Goal: Book appointment/travel/reservation

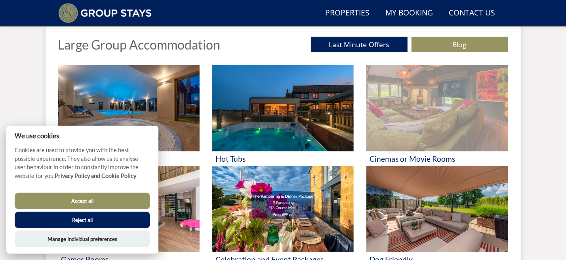
scroll to position [298, 0]
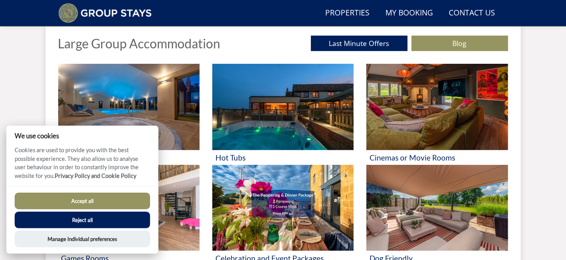
click at [106, 195] on button "Accept all" at bounding box center [82, 201] width 135 height 17
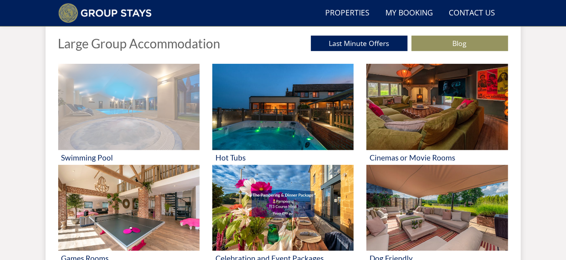
click at [111, 115] on img at bounding box center [128, 107] width 141 height 86
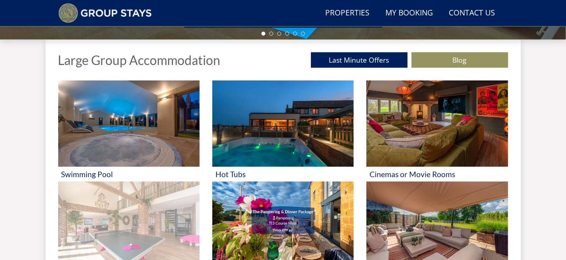
scroll to position [321, 0]
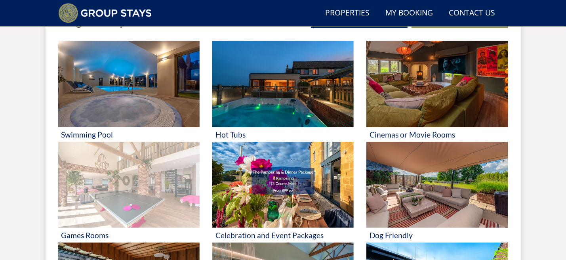
click at [121, 186] on img at bounding box center [128, 185] width 141 height 86
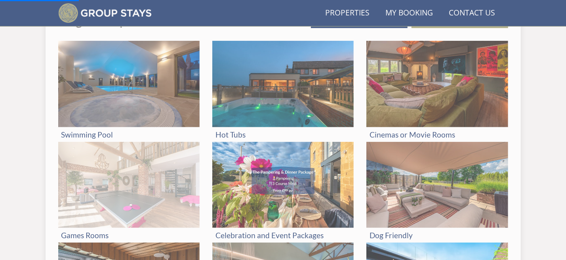
click at [121, 186] on img at bounding box center [128, 185] width 141 height 86
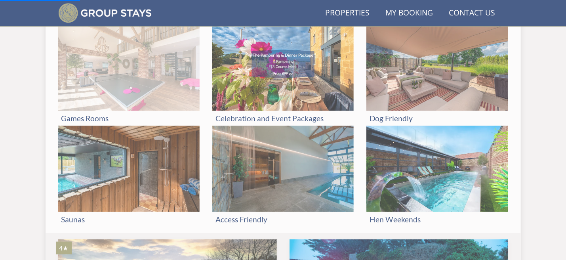
scroll to position [480, 0]
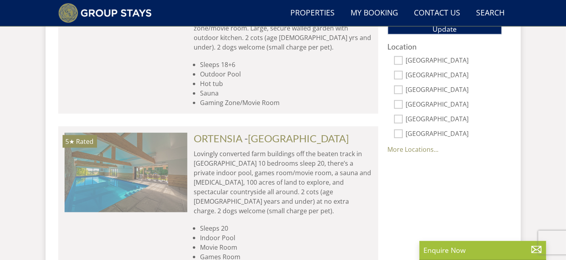
scroll to position [594, 0]
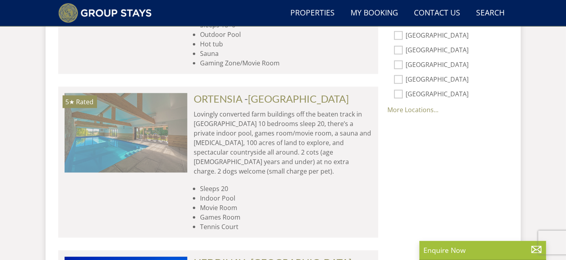
click at [115, 131] on img at bounding box center [126, 132] width 123 height 79
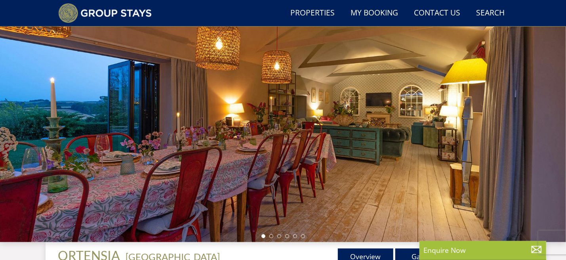
scroll to position [119, 0]
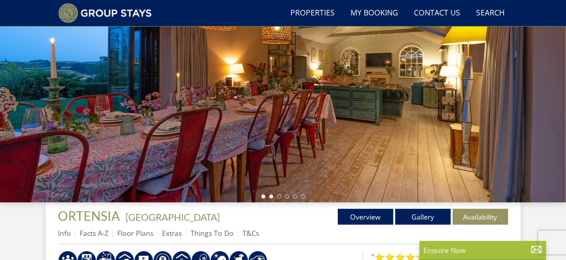
click at [271, 196] on li at bounding box center [271, 196] width 4 height 4
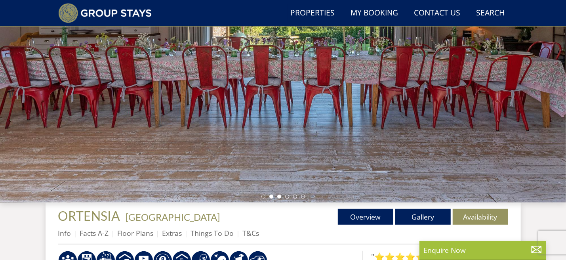
click at [277, 197] on li at bounding box center [279, 196] width 4 height 4
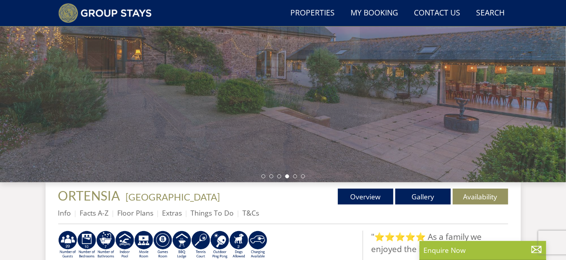
scroll to position [158, 0]
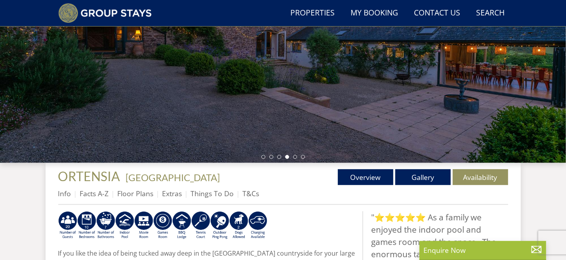
click at [297, 158] on ul at bounding box center [283, 157] width 44 height 4
click at [295, 158] on li at bounding box center [295, 157] width 4 height 4
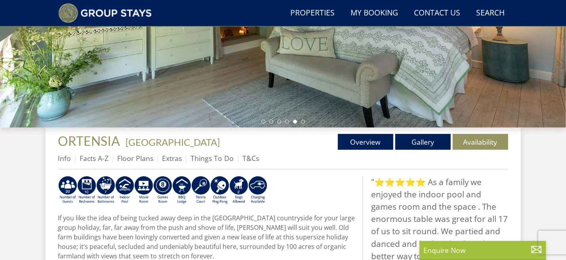
scroll to position [198, 0]
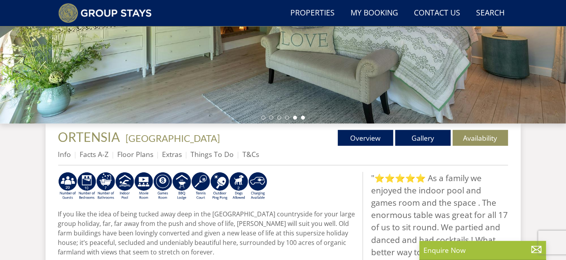
click at [304, 116] on li at bounding box center [303, 118] width 4 height 4
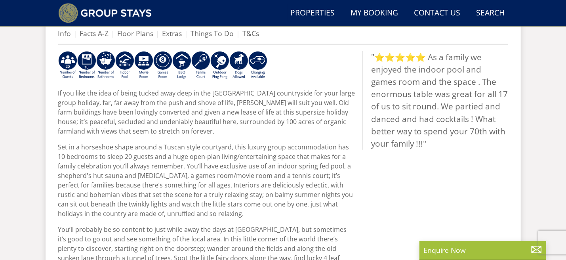
scroll to position [277, 0]
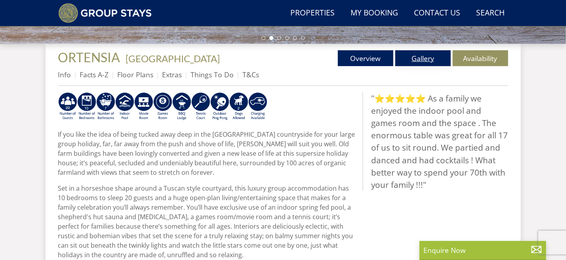
click at [416, 59] on link "Gallery" at bounding box center [422, 58] width 55 height 16
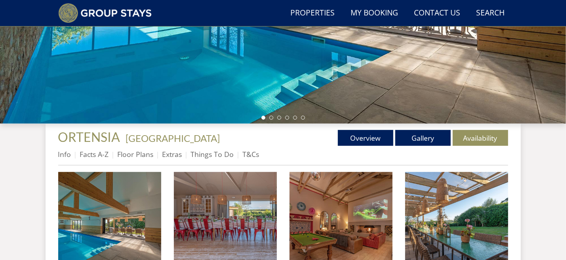
scroll to position [238, 0]
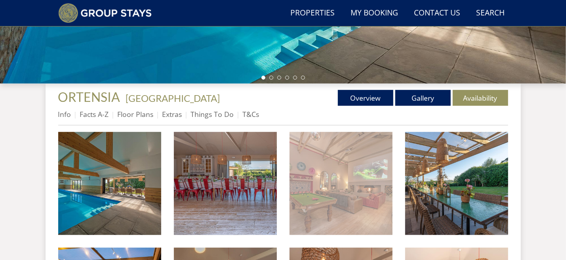
click at [330, 175] on img at bounding box center [341, 183] width 103 height 103
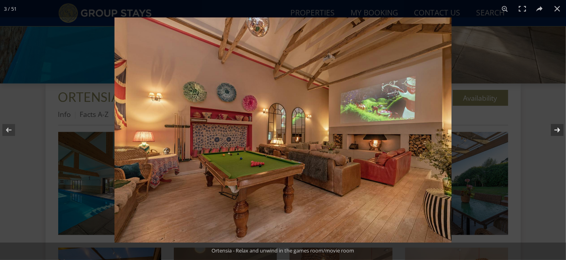
click at [564, 130] on button at bounding box center [552, 130] width 28 height 40
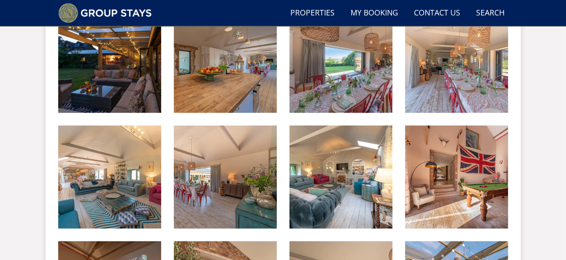
scroll to position [357, 0]
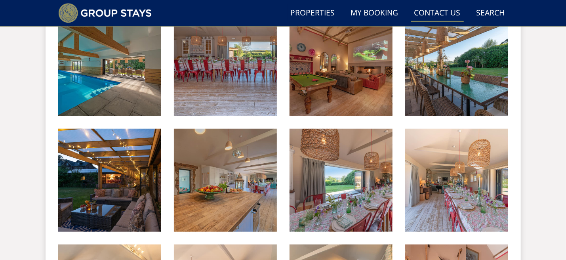
click at [438, 11] on link "Contact Us 01823 662231" at bounding box center [437, 13] width 53 height 18
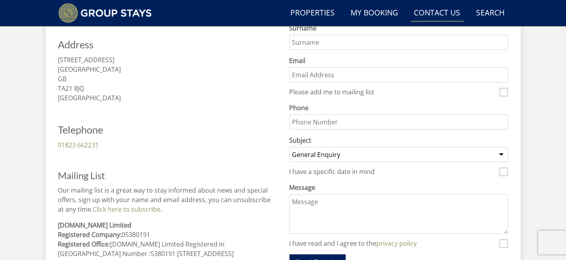
scroll to position [357, 0]
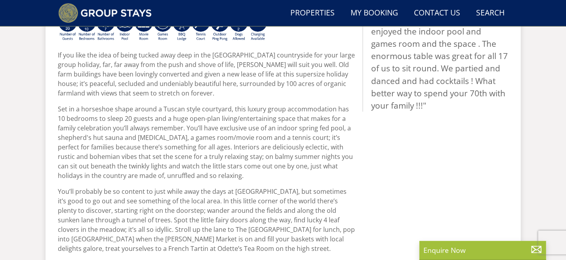
scroll to position [277, 0]
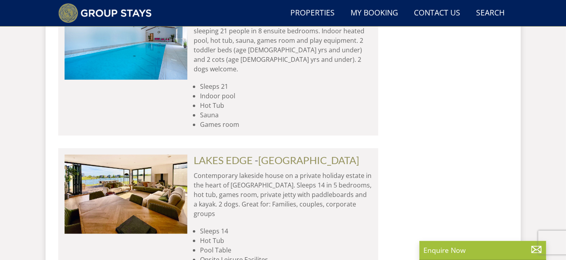
scroll to position [3525, 0]
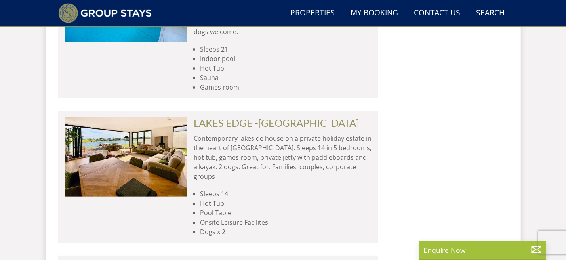
scroll to position [3605, 0]
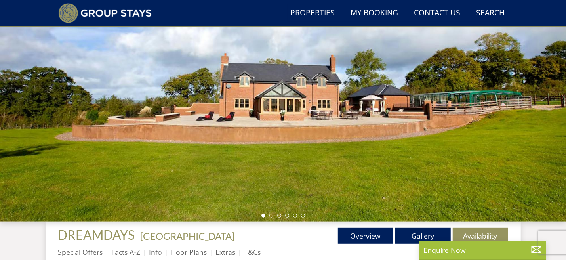
scroll to position [119, 0]
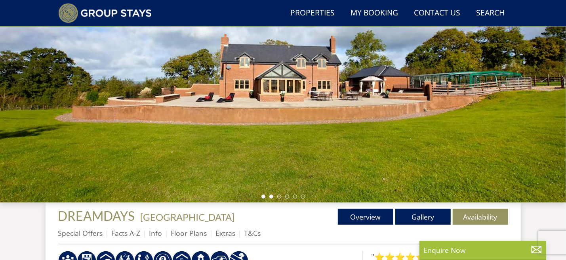
click at [271, 196] on li at bounding box center [271, 196] width 4 height 4
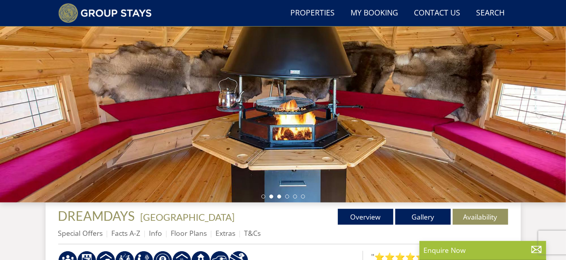
click at [279, 197] on li at bounding box center [279, 196] width 4 height 4
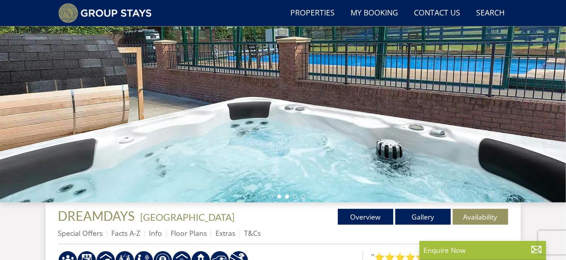
click at [286, 197] on li at bounding box center [287, 196] width 4 height 4
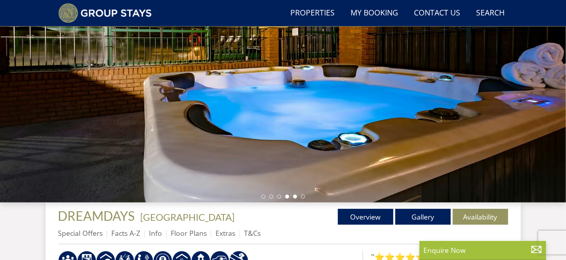
click at [294, 197] on li at bounding box center [295, 196] width 4 height 4
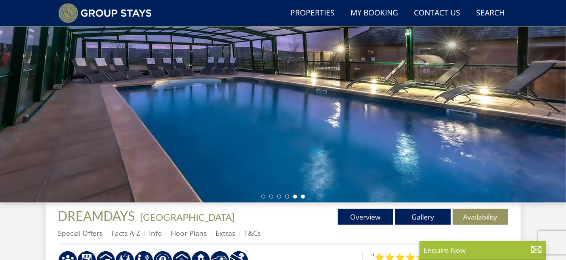
click at [303, 197] on li at bounding box center [303, 196] width 4 height 4
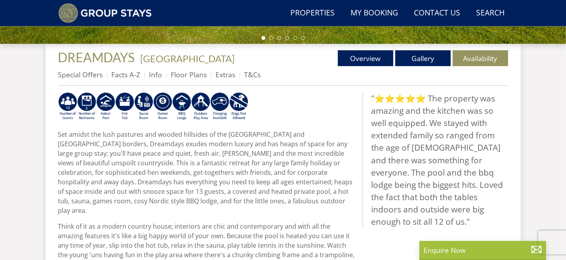
scroll to position [357, 0]
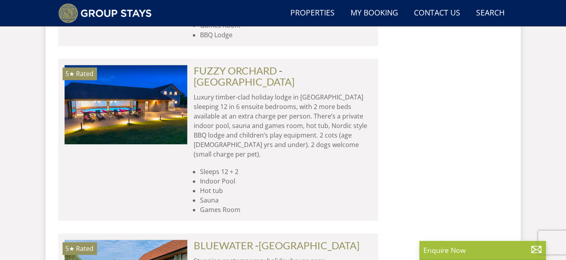
scroll to position [4635, 0]
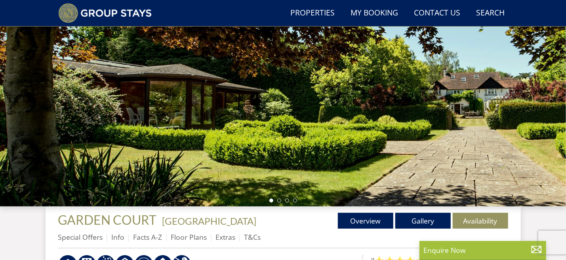
scroll to position [158, 0]
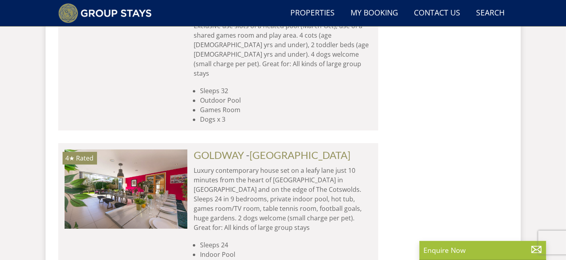
scroll to position [6655, 0]
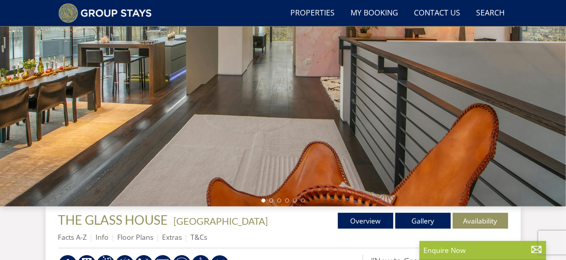
scroll to position [119, 0]
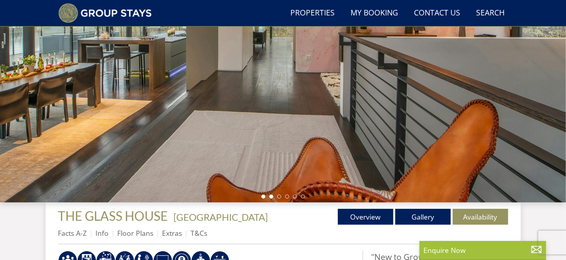
click at [273, 197] on li at bounding box center [271, 196] width 4 height 4
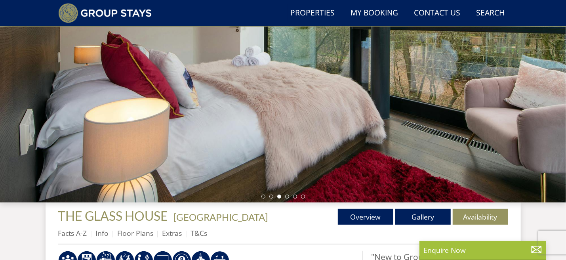
click at [280, 198] on div at bounding box center [283, 63] width 566 height 277
click at [287, 196] on li at bounding box center [287, 196] width 4 height 4
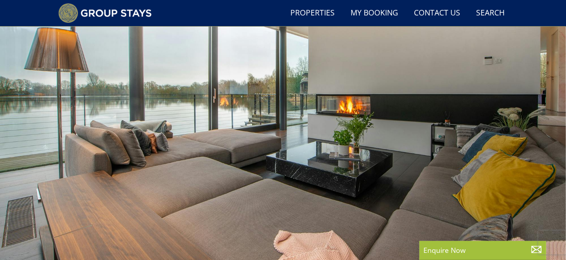
scroll to position [40, 0]
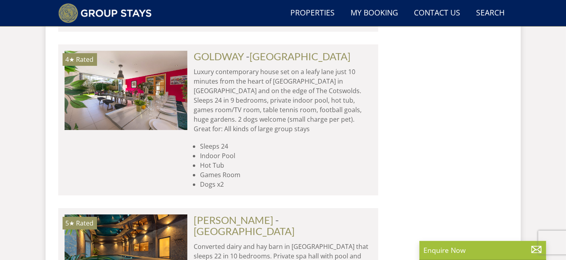
scroll to position [6774, 0]
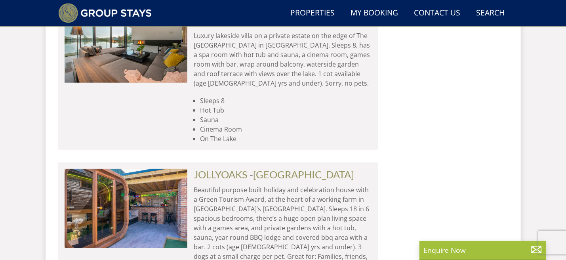
scroll to position [7289, 0]
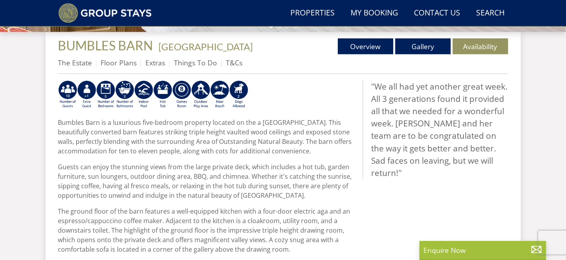
scroll to position [238, 0]
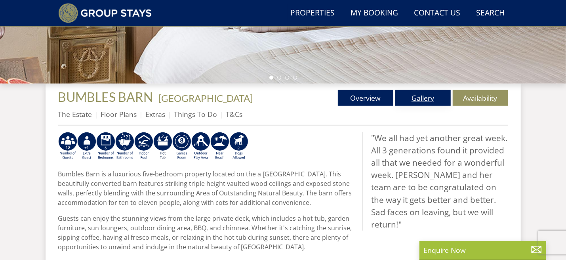
click at [414, 97] on link "Gallery" at bounding box center [422, 98] width 55 height 16
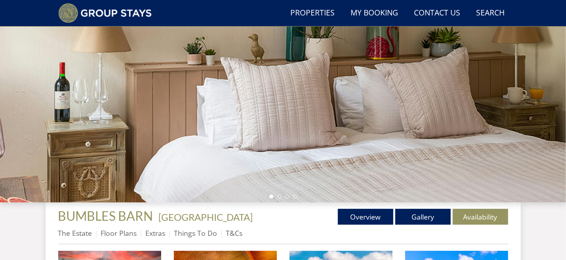
scroll to position [238, 0]
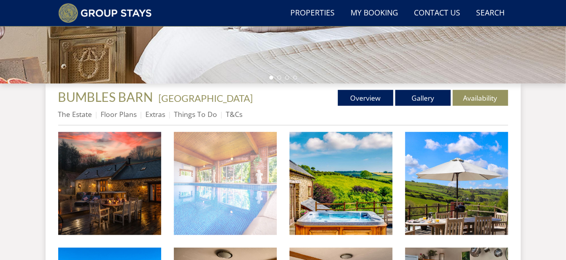
click at [233, 172] on img at bounding box center [225, 183] width 103 height 103
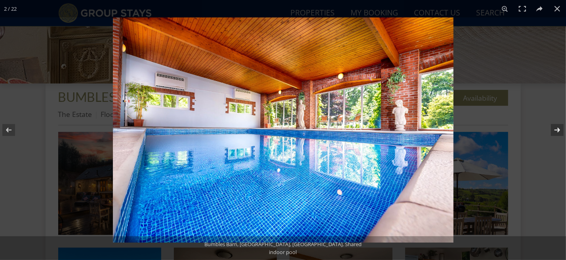
click at [555, 129] on button at bounding box center [552, 130] width 28 height 40
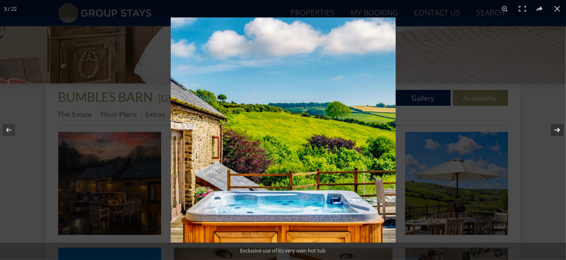
click at [555, 129] on button at bounding box center [552, 130] width 28 height 40
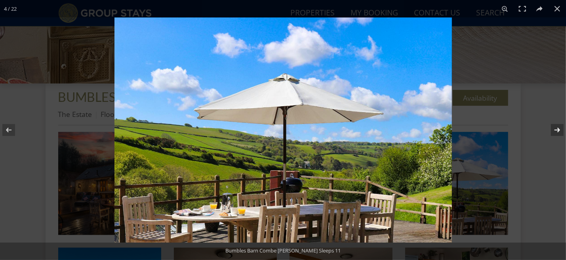
click at [555, 129] on button at bounding box center [552, 130] width 28 height 40
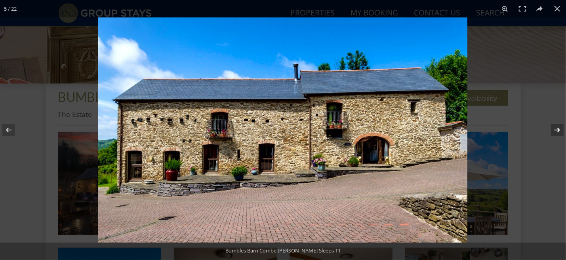
click at [555, 129] on button at bounding box center [552, 130] width 28 height 40
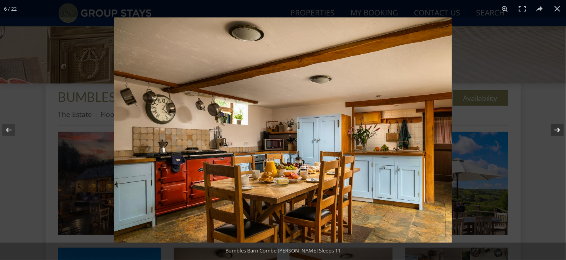
click at [555, 129] on button at bounding box center [552, 130] width 28 height 40
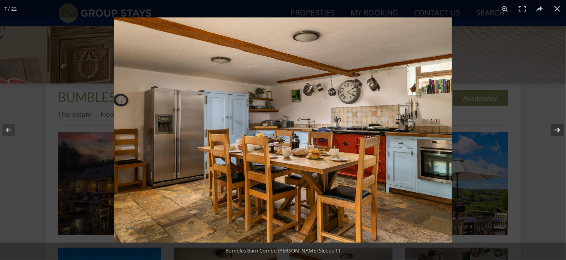
click at [555, 129] on button at bounding box center [552, 130] width 28 height 40
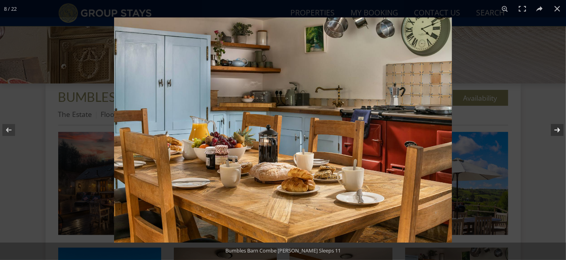
click at [555, 129] on button at bounding box center [552, 130] width 28 height 40
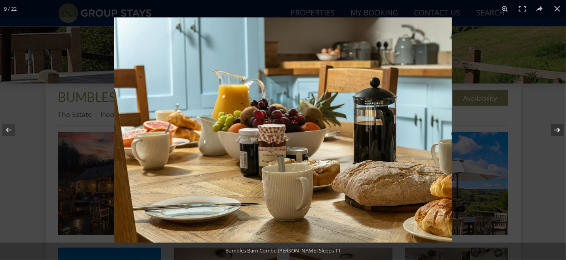
click at [555, 129] on button at bounding box center [552, 130] width 28 height 40
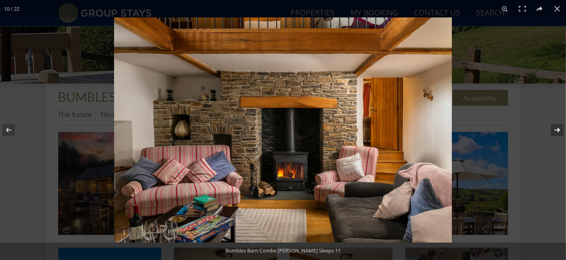
click at [555, 129] on button at bounding box center [552, 130] width 28 height 40
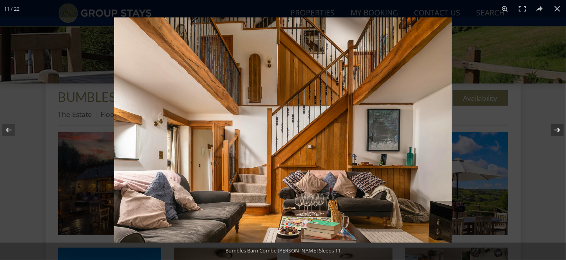
click at [555, 129] on button at bounding box center [552, 130] width 28 height 40
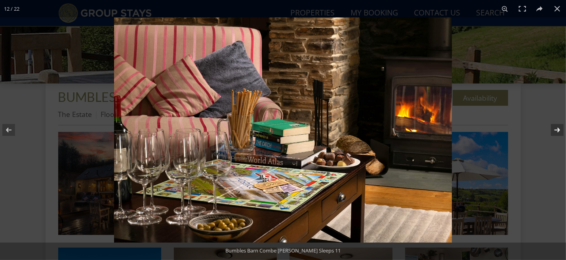
click at [555, 129] on button at bounding box center [552, 130] width 28 height 40
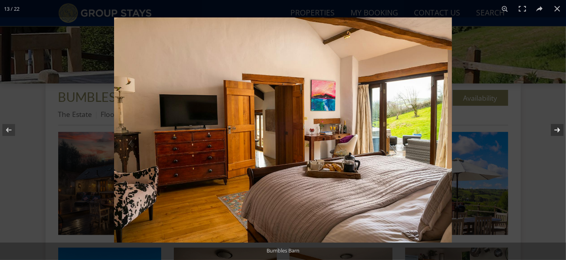
click at [555, 129] on button at bounding box center [552, 130] width 28 height 40
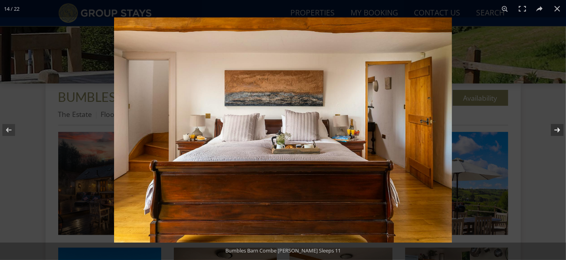
click at [555, 129] on button at bounding box center [552, 130] width 28 height 40
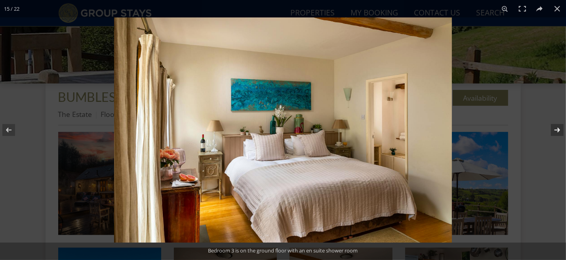
click at [555, 129] on button at bounding box center [552, 130] width 28 height 40
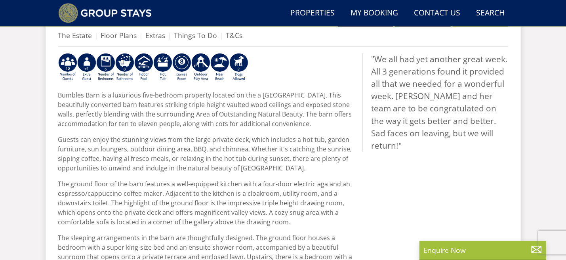
scroll to position [317, 0]
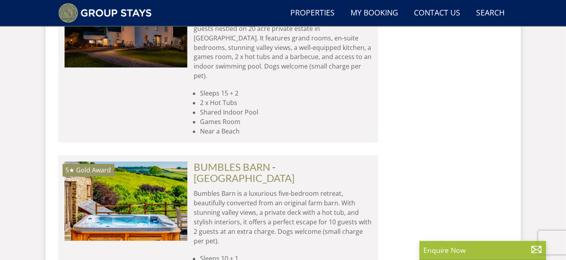
scroll to position [7883, 0]
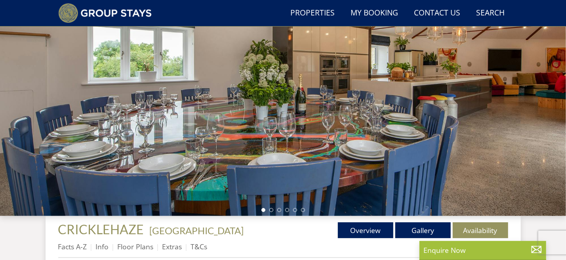
scroll to position [119, 0]
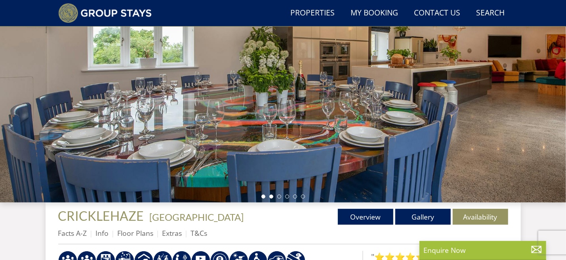
click at [270, 196] on li at bounding box center [271, 196] width 4 height 4
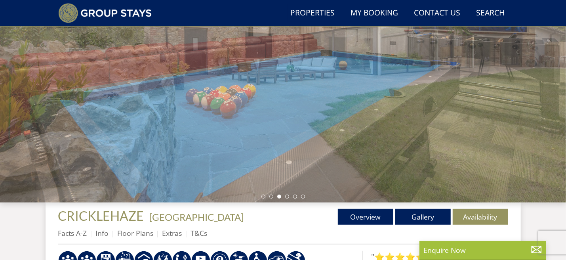
click at [280, 195] on li at bounding box center [279, 196] width 4 height 4
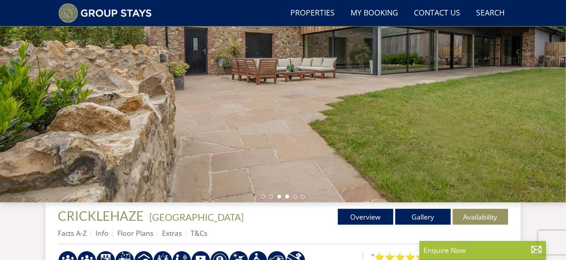
click at [287, 195] on li at bounding box center [287, 196] width 4 height 4
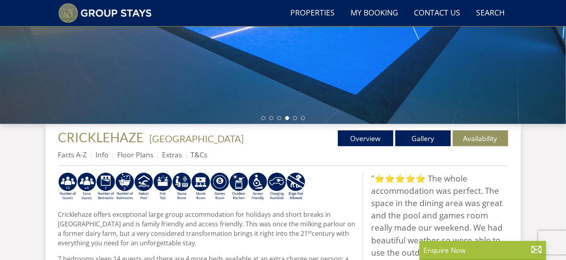
scroll to position [198, 0]
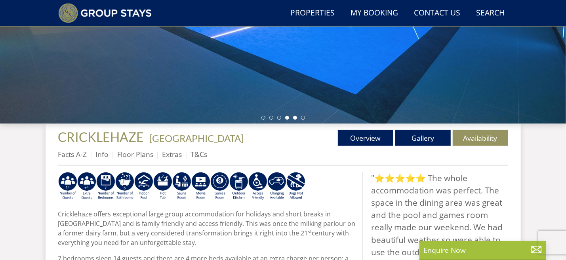
click at [295, 118] on li at bounding box center [295, 118] width 4 height 4
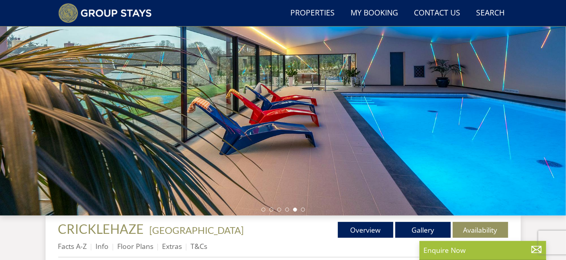
scroll to position [158, 0]
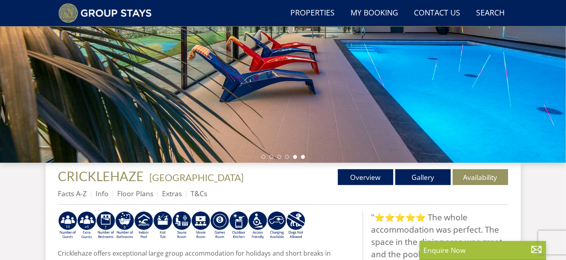
click at [302, 156] on li at bounding box center [303, 157] width 4 height 4
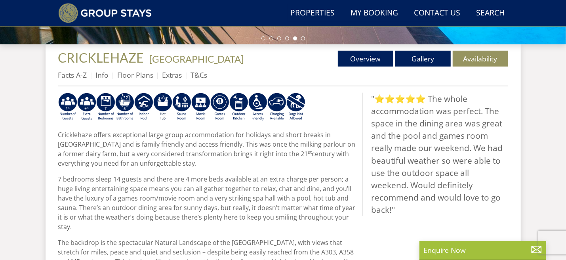
scroll to position [277, 0]
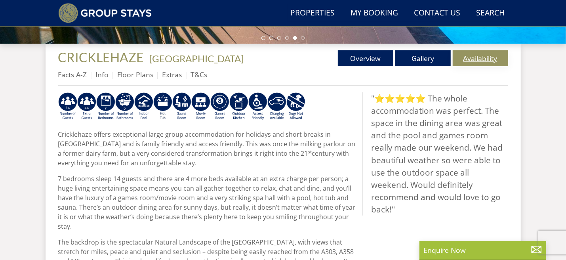
click at [472, 56] on link "Availability" at bounding box center [480, 58] width 55 height 16
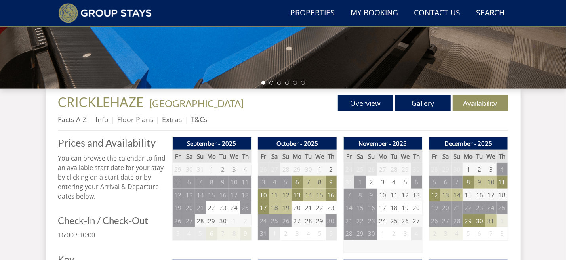
scroll to position [238, 0]
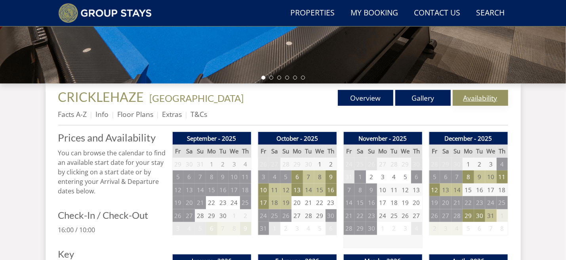
click at [485, 100] on link "Availability" at bounding box center [480, 98] width 55 height 16
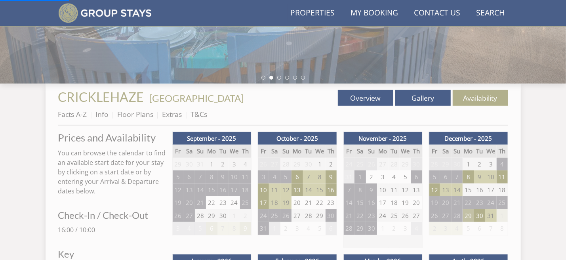
scroll to position [0, 0]
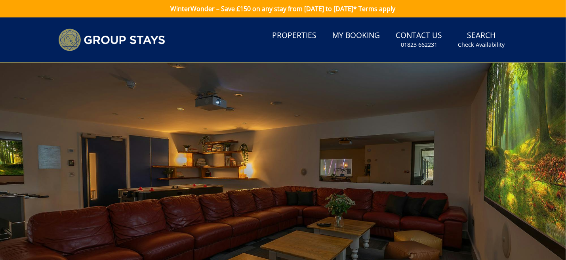
click at [469, 216] on div at bounding box center [283, 201] width 566 height 277
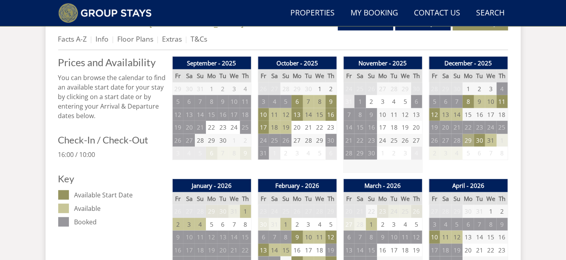
scroll to position [317, 0]
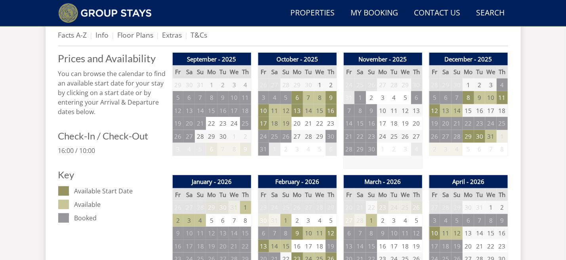
click at [495, 136] on td "31" at bounding box center [490, 136] width 11 height 13
click at [501, 137] on td "1" at bounding box center [502, 136] width 11 height 13
click at [488, 157] on div "December - 2025 Fr Sa Su Mo Tu We Th 28 29 30 1 2 3 4 5 6 7 8 9 10 11 12 13" at bounding box center [468, 111] width 79 height 116
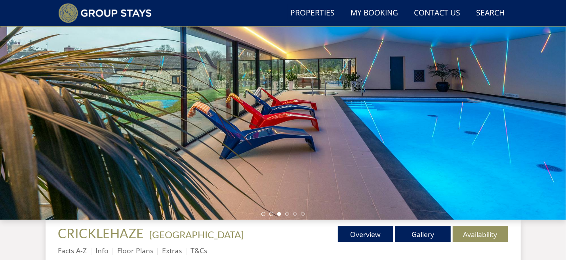
scroll to position [119, 0]
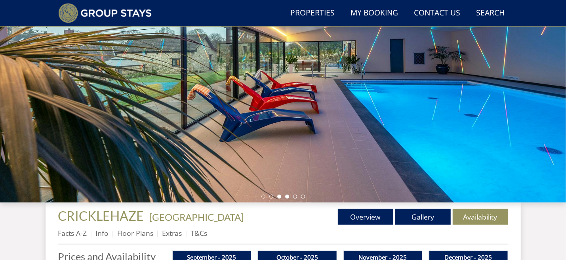
click at [287, 196] on li at bounding box center [287, 196] width 4 height 4
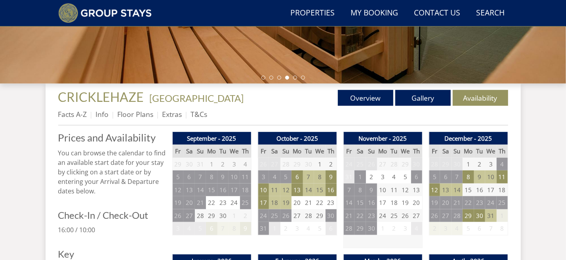
scroll to position [158, 0]
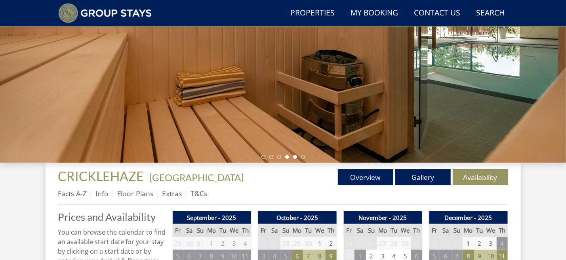
click at [296, 156] on li at bounding box center [295, 157] width 4 height 4
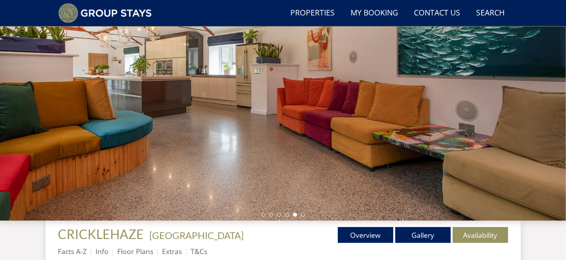
scroll to position [119, 0]
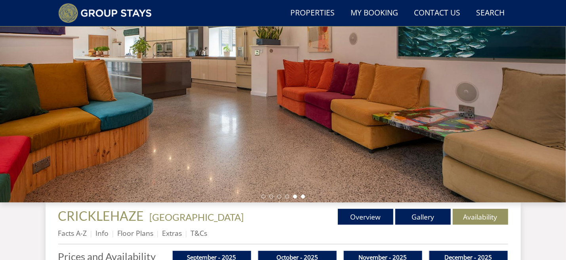
click at [304, 196] on li at bounding box center [303, 196] width 4 height 4
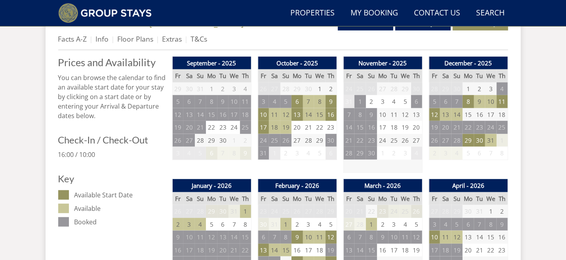
scroll to position [317, 0]
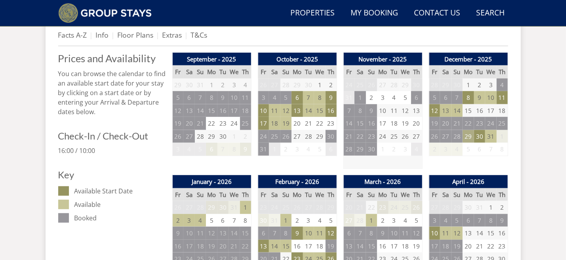
click at [469, 134] on td "29" at bounding box center [468, 136] width 11 height 13
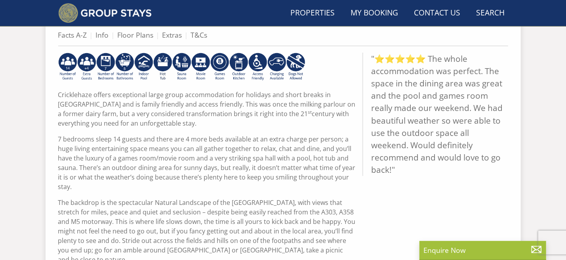
scroll to position [277, 0]
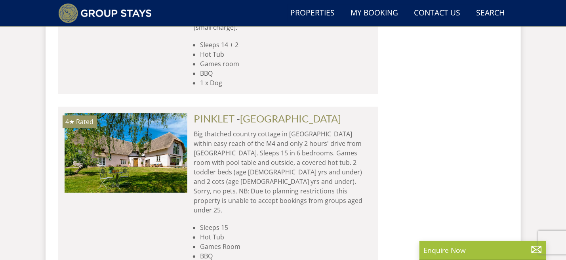
scroll to position [9982, 0]
